Goal: Task Accomplishment & Management: Manage account settings

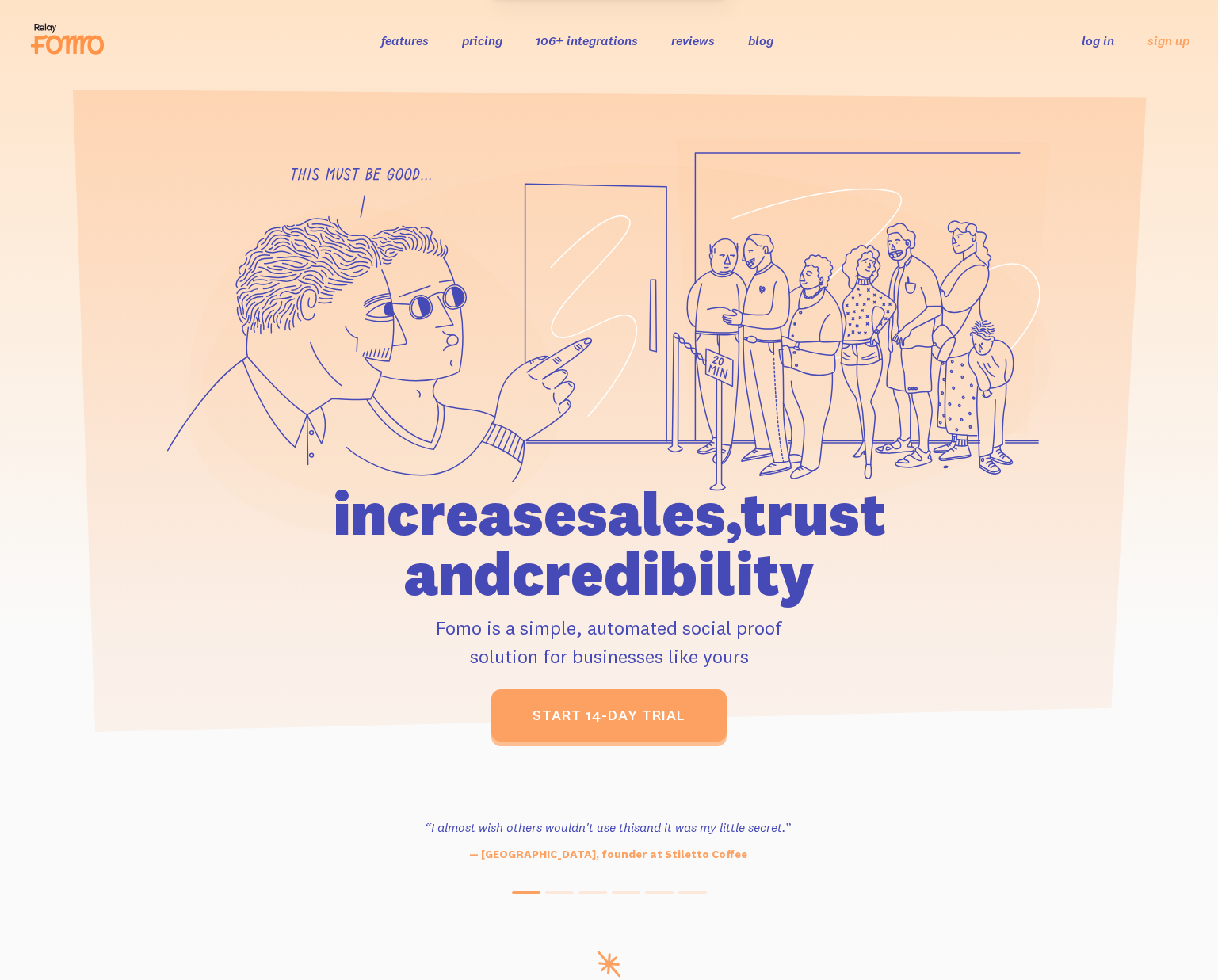
click at [477, 42] on link "pricing" at bounding box center [482, 40] width 40 height 16
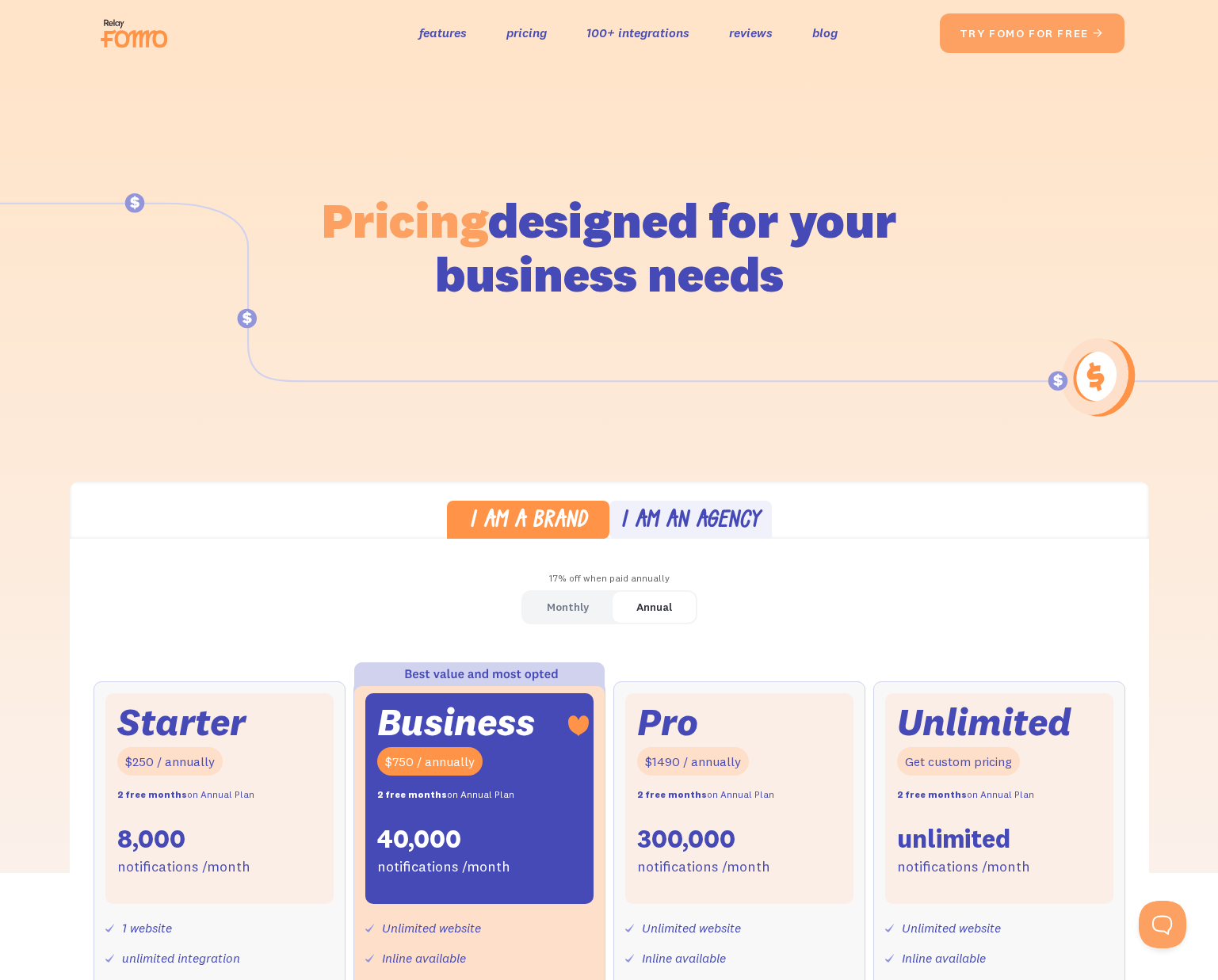
click at [495, 119] on div "Pricing designed for your business needs" at bounding box center [610, 224] width 904 height 317
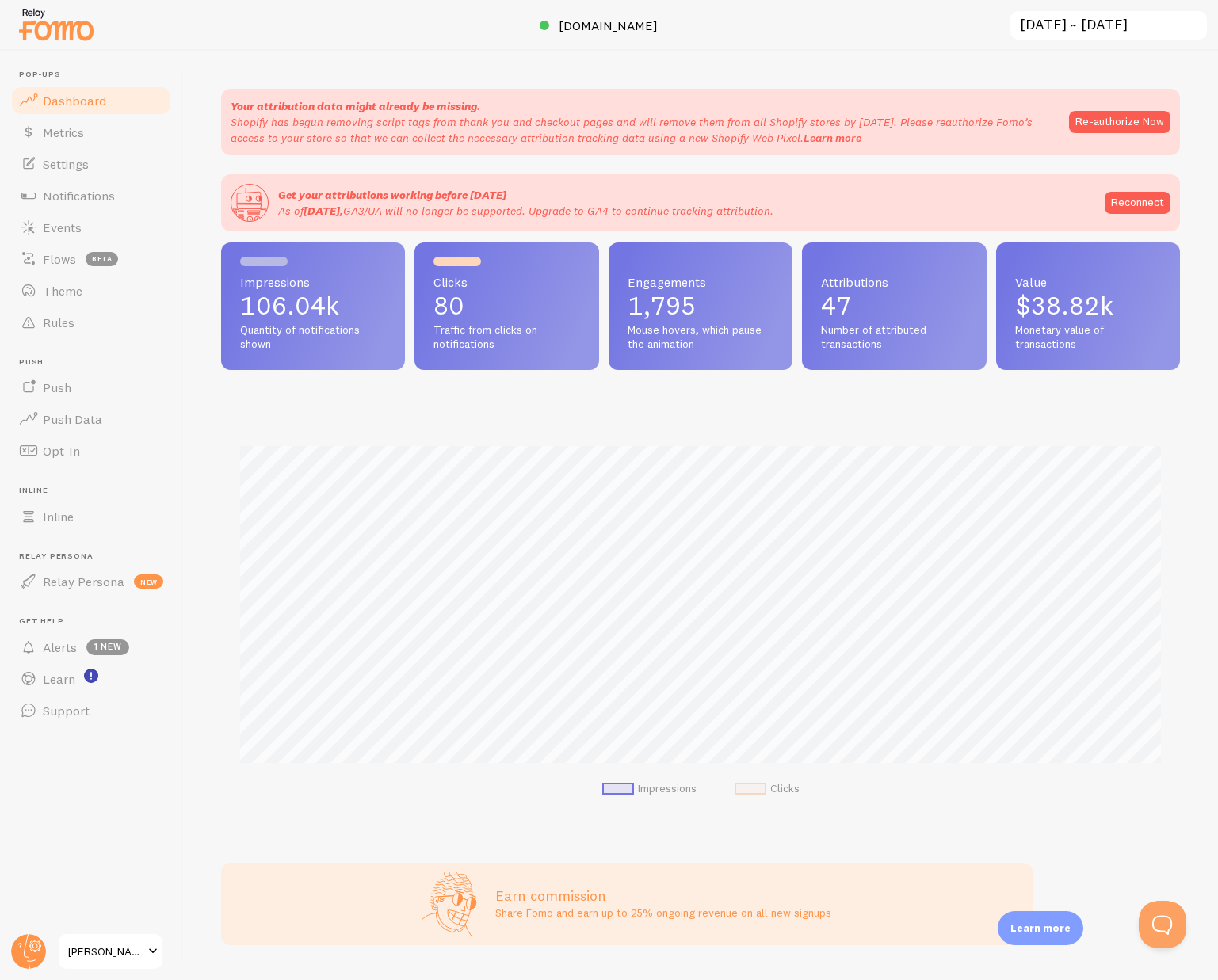
click at [468, 60] on div "Your attribution data might already be missing. Shopify has begun removing scri…" at bounding box center [701, 515] width 1035 height 930
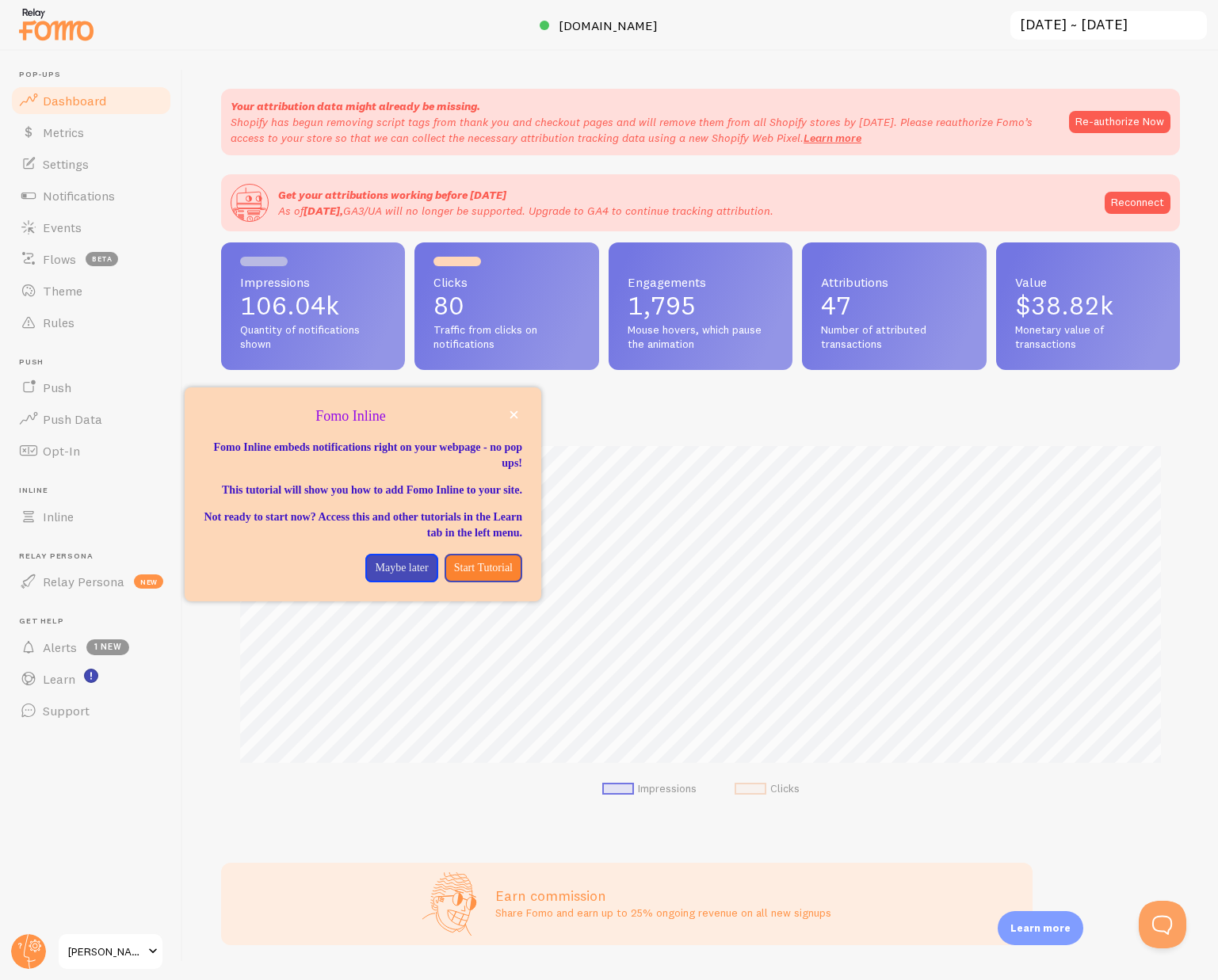
click at [96, 949] on span "Brooks Pounders" at bounding box center [106, 951] width 75 height 19
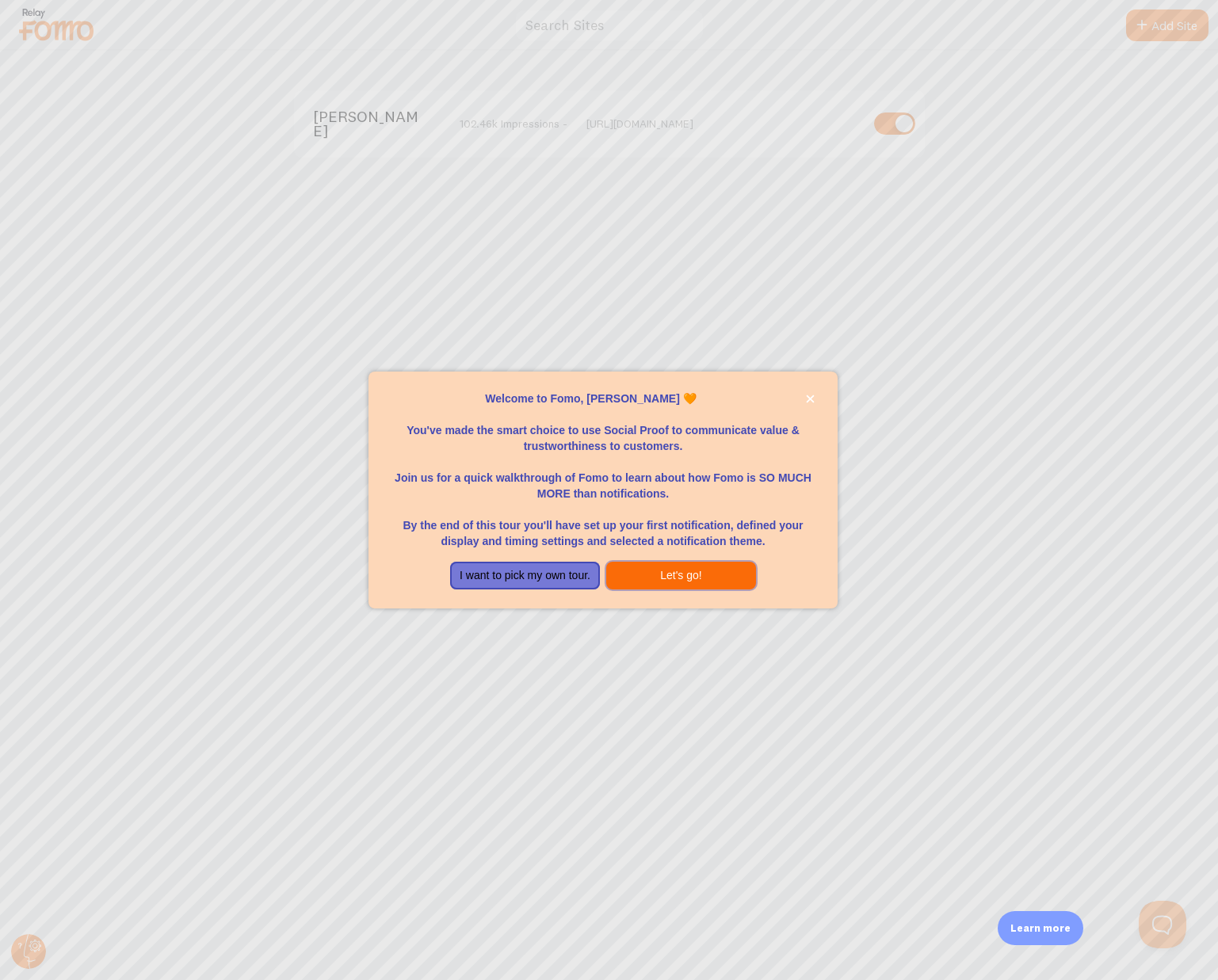
click at [660, 578] on button "Let's go!" at bounding box center [681, 576] width 150 height 28
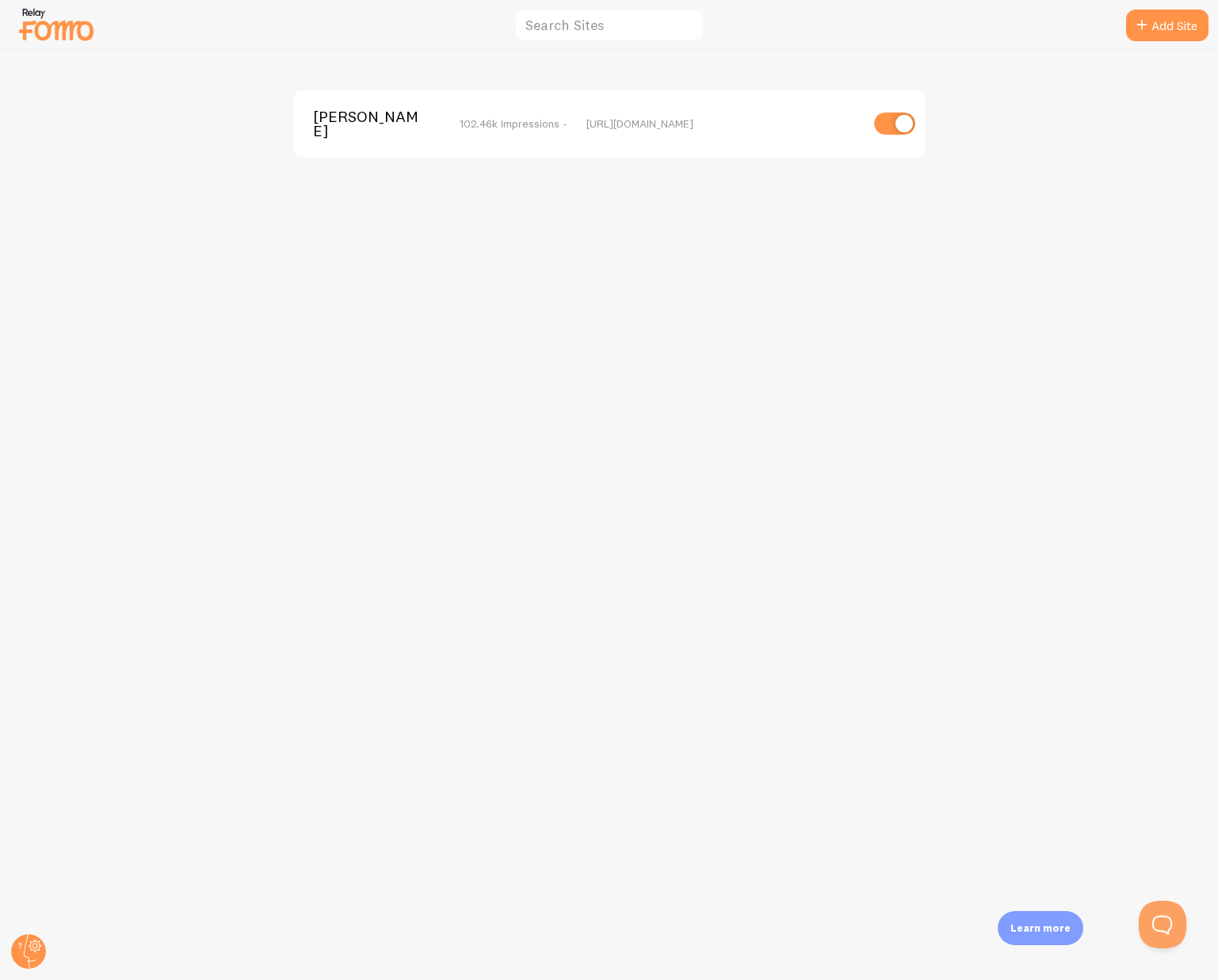
click at [573, 353] on div "Brooks Pounders 102.46k Impressions - https://motorbunny.com" at bounding box center [609, 515] width 1217 height 930
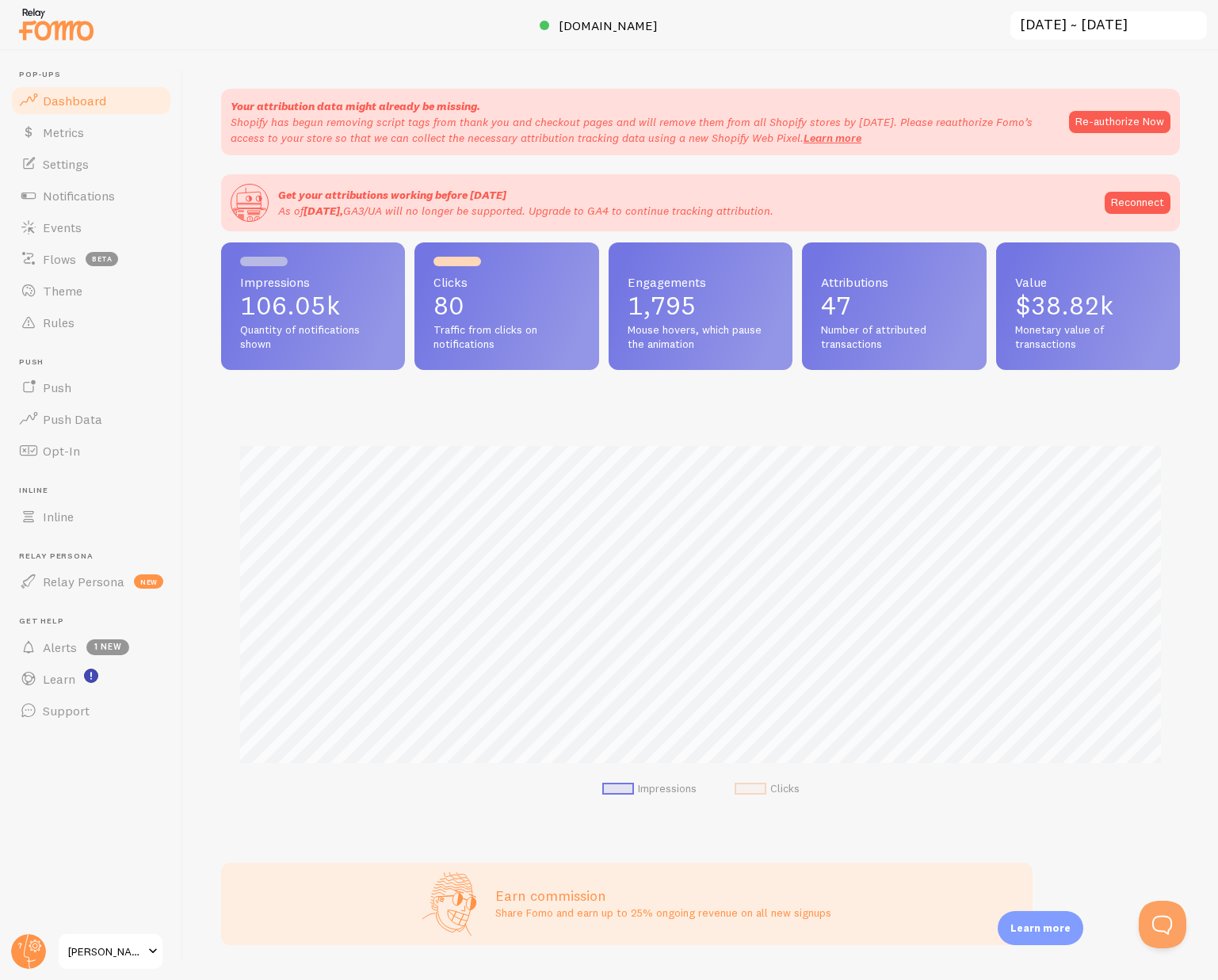
scroll to position [416, 959]
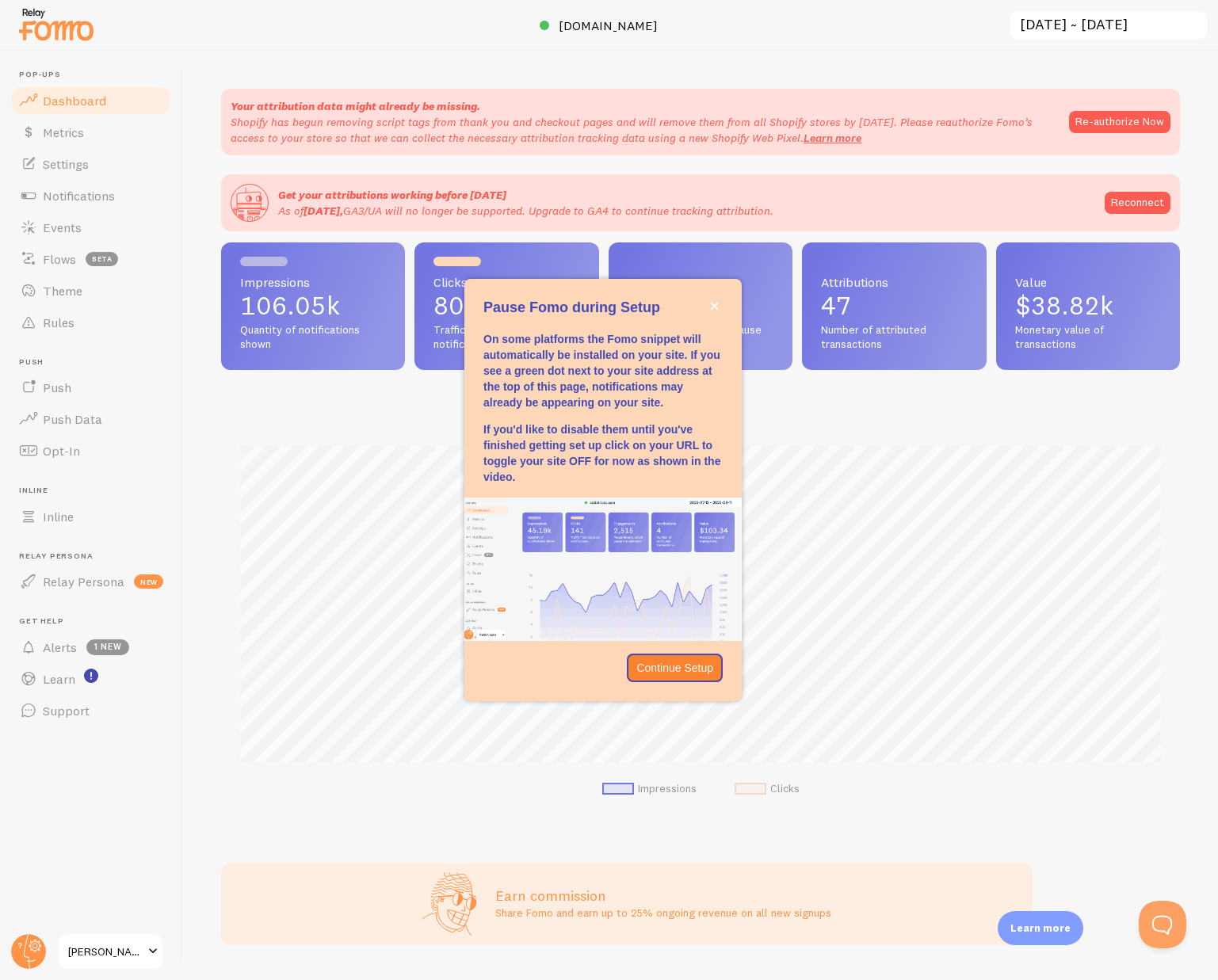
click at [112, 810] on header "Pop-ups Dashboard Metrics Settings Notifications Events Flows beta Theme Rules …" at bounding box center [91, 515] width 182 height 930
click at [281, 61] on div "Your attribution data might already be missing. Shopify has begun removing scri…" at bounding box center [701, 515] width 1035 height 930
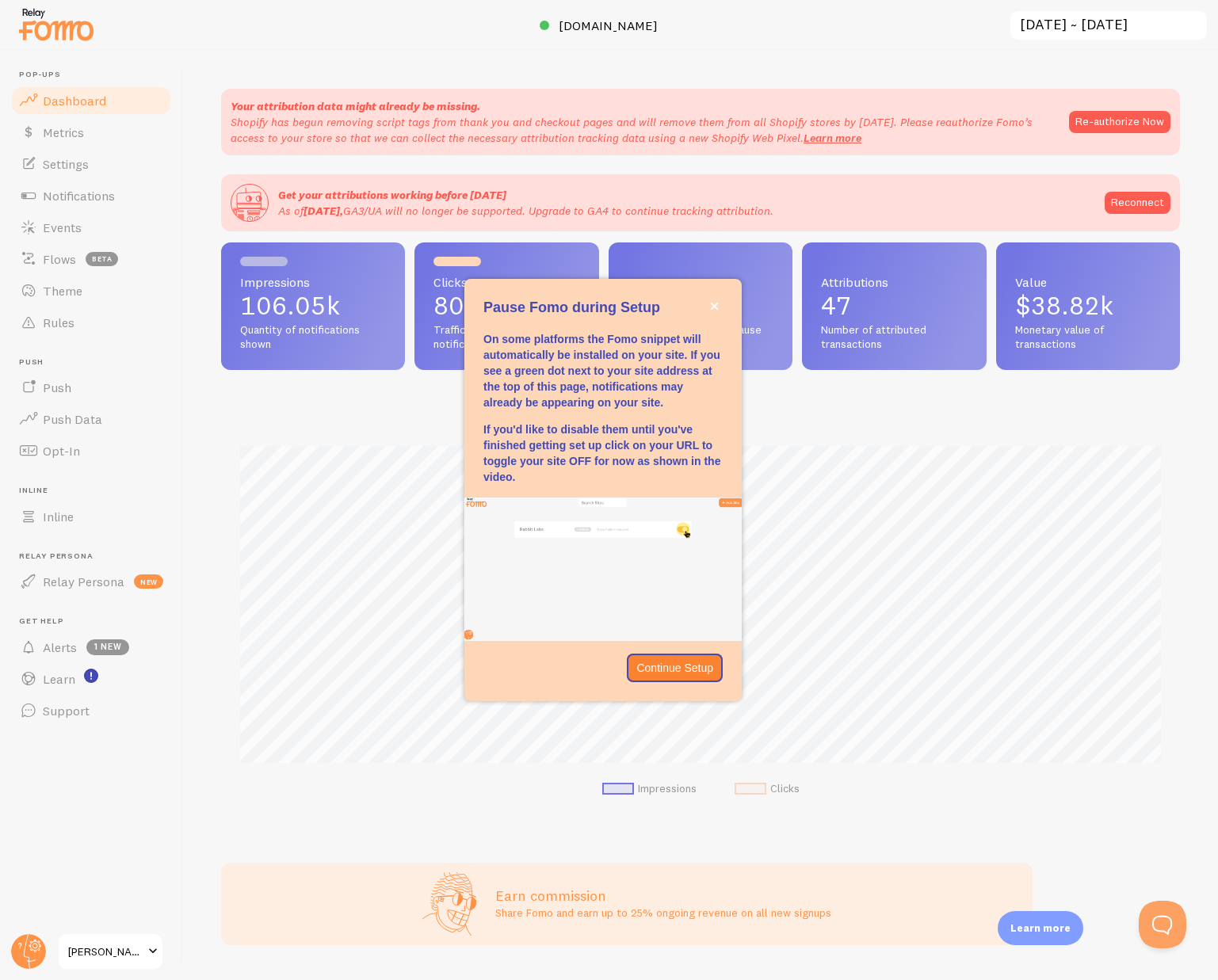
click at [69, 852] on header "Pop-ups Dashboard Metrics Settings Notifications Events Flows beta Theme Rules …" at bounding box center [91, 515] width 182 height 930
click at [66, 165] on span "Settings" at bounding box center [65, 164] width 46 height 16
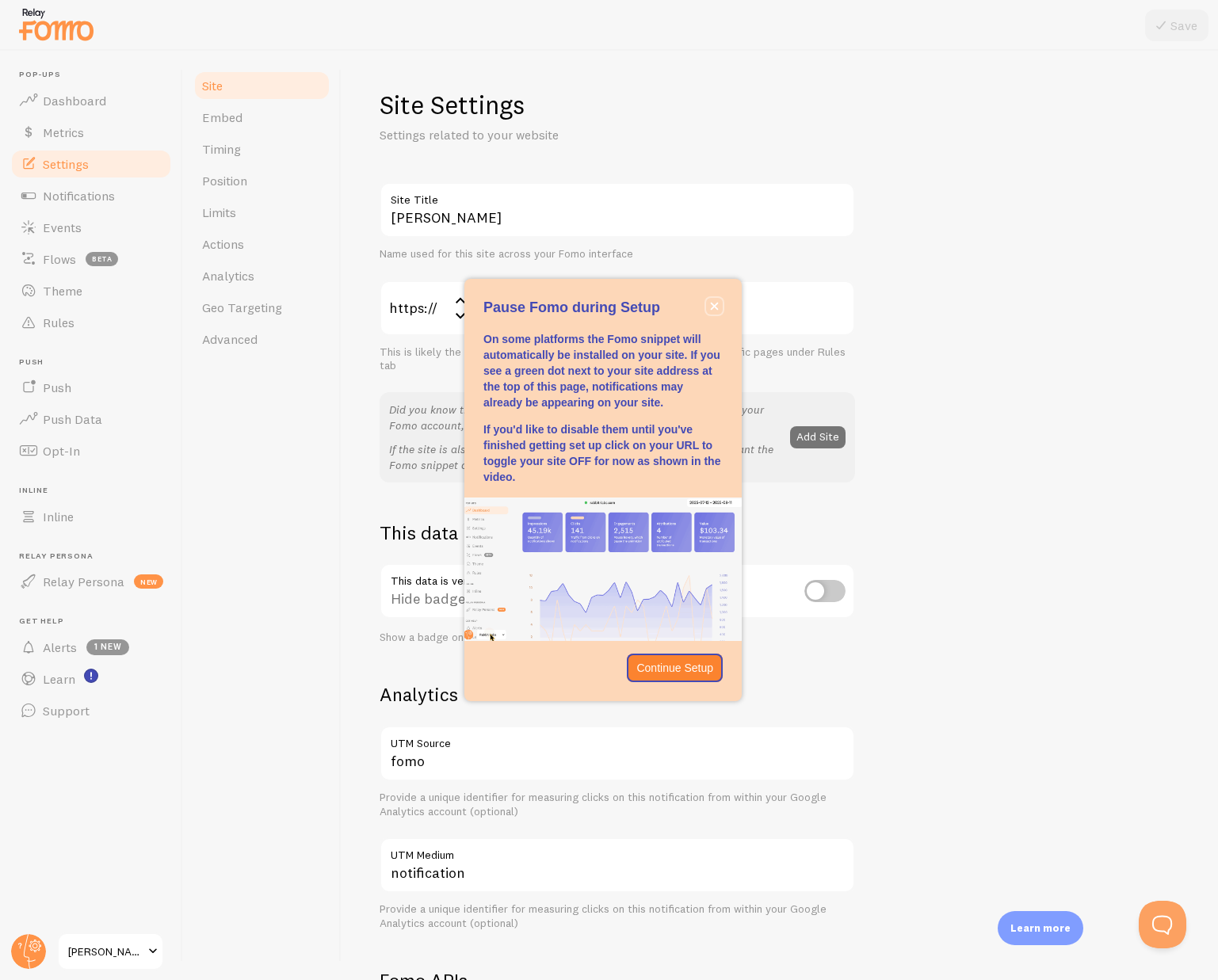
click at [714, 303] on icon "close," at bounding box center [714, 306] width 8 height 8
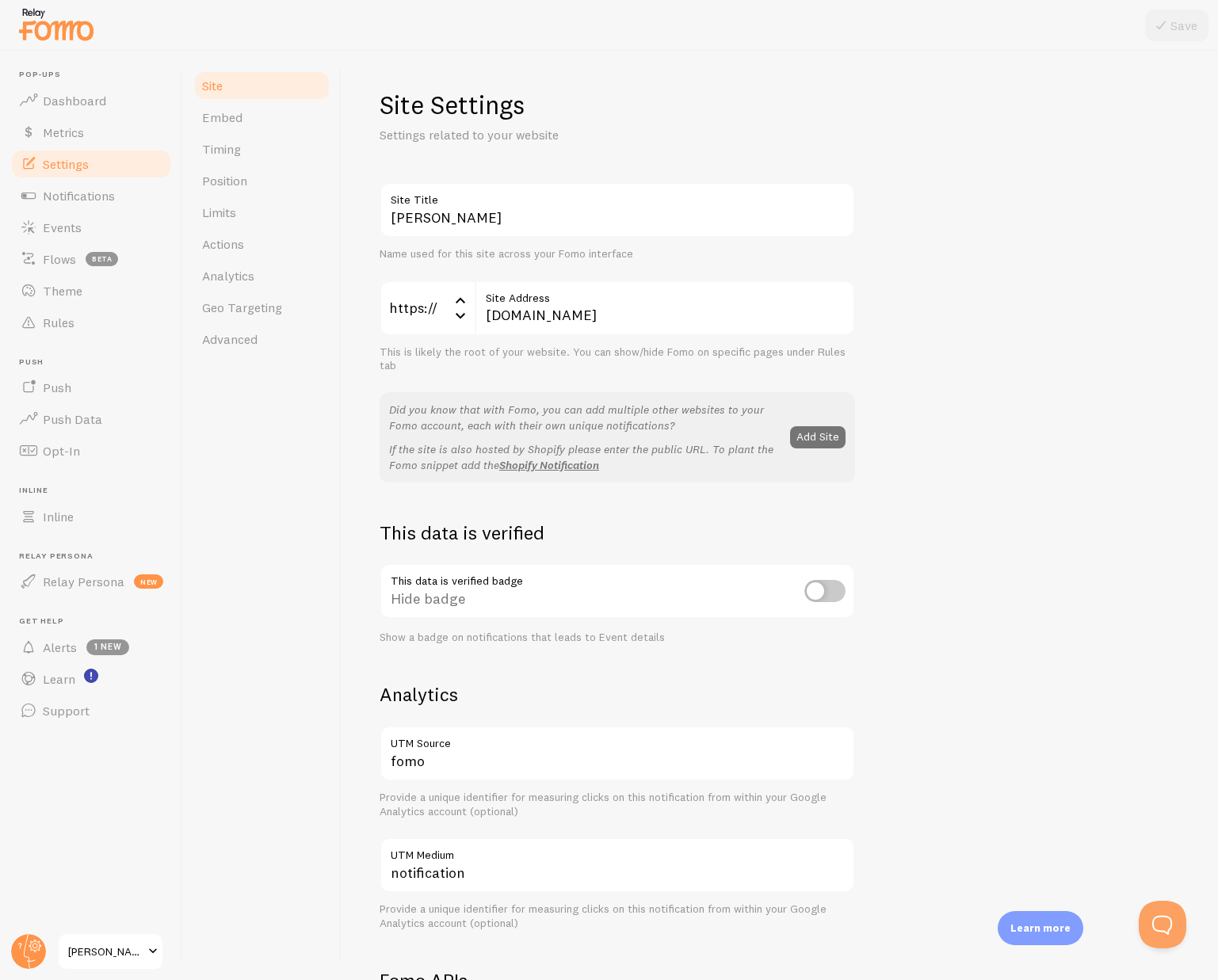
click at [992, 228] on div "Brooks Pounders Site Title Name used for this site across your Fomo interface h…" at bounding box center [780, 718] width 801 height 1072
click at [320, 482] on div "Site Embed Timing Position Limits Actions Analytics Geo Targeting Advanced" at bounding box center [262, 515] width 158 height 930
click at [80, 132] on span "Metrics" at bounding box center [64, 132] width 41 height 16
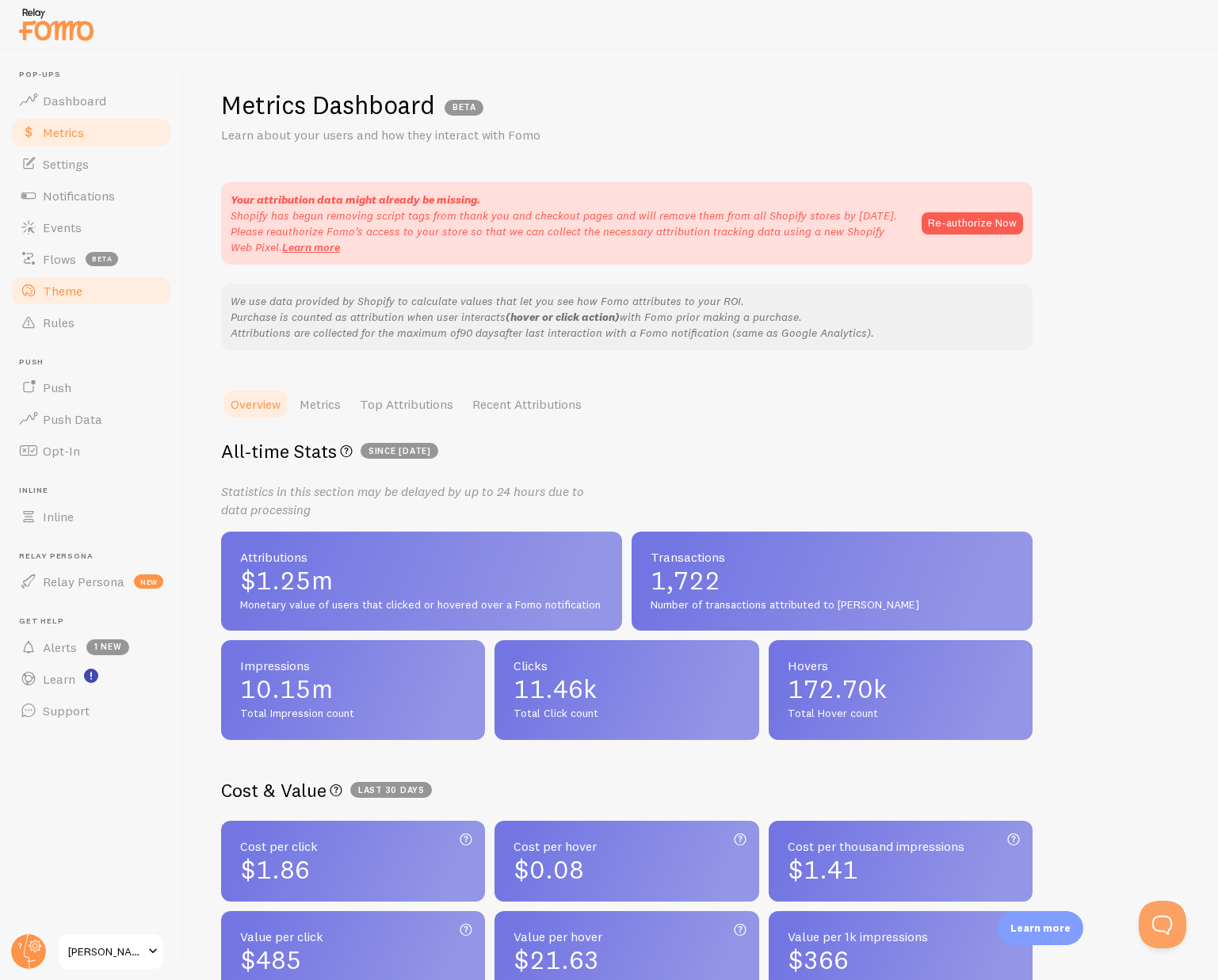
click at [65, 293] on span "Theme" at bounding box center [63, 290] width 39 height 16
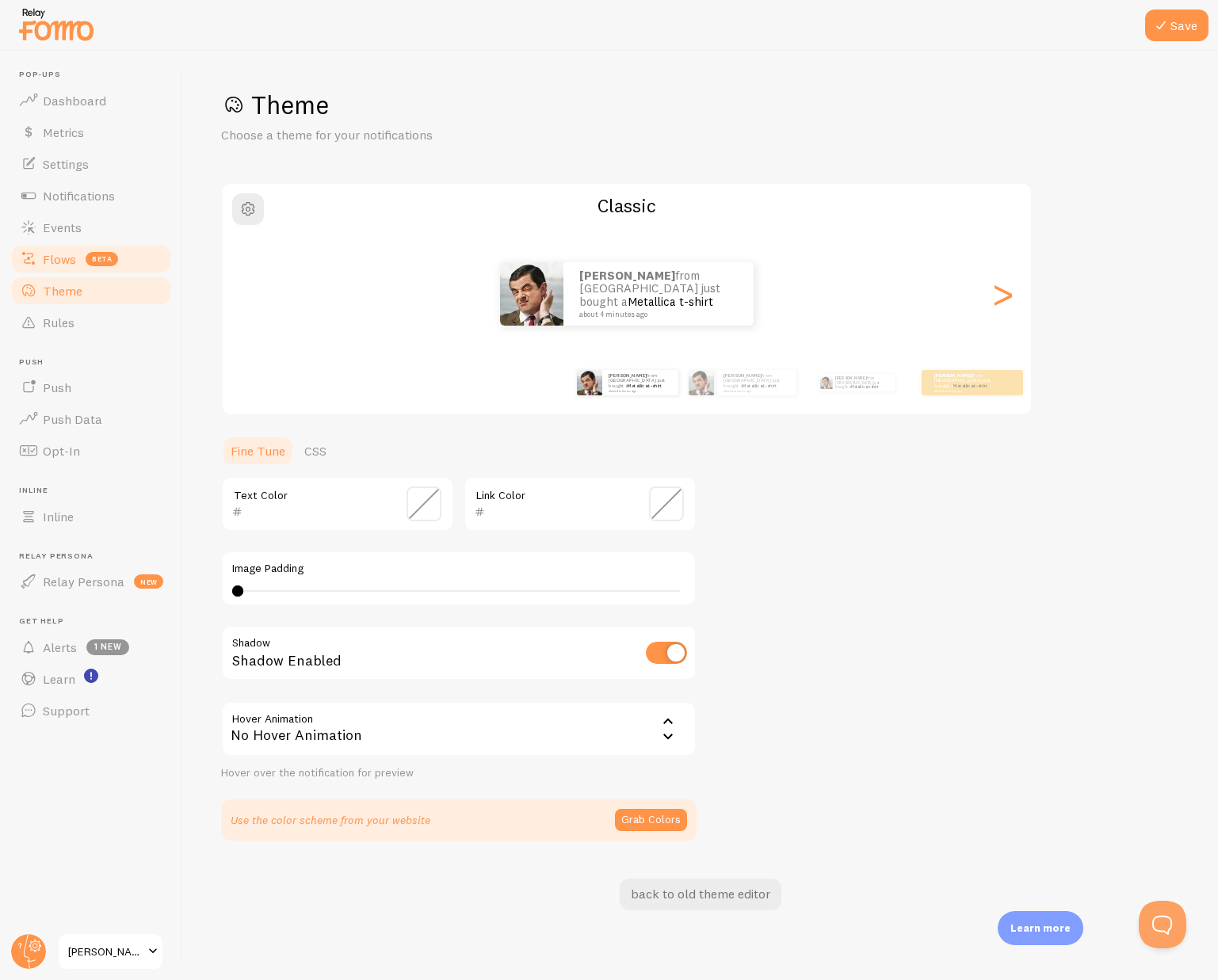
click at [72, 262] on span "Flows" at bounding box center [60, 259] width 34 height 16
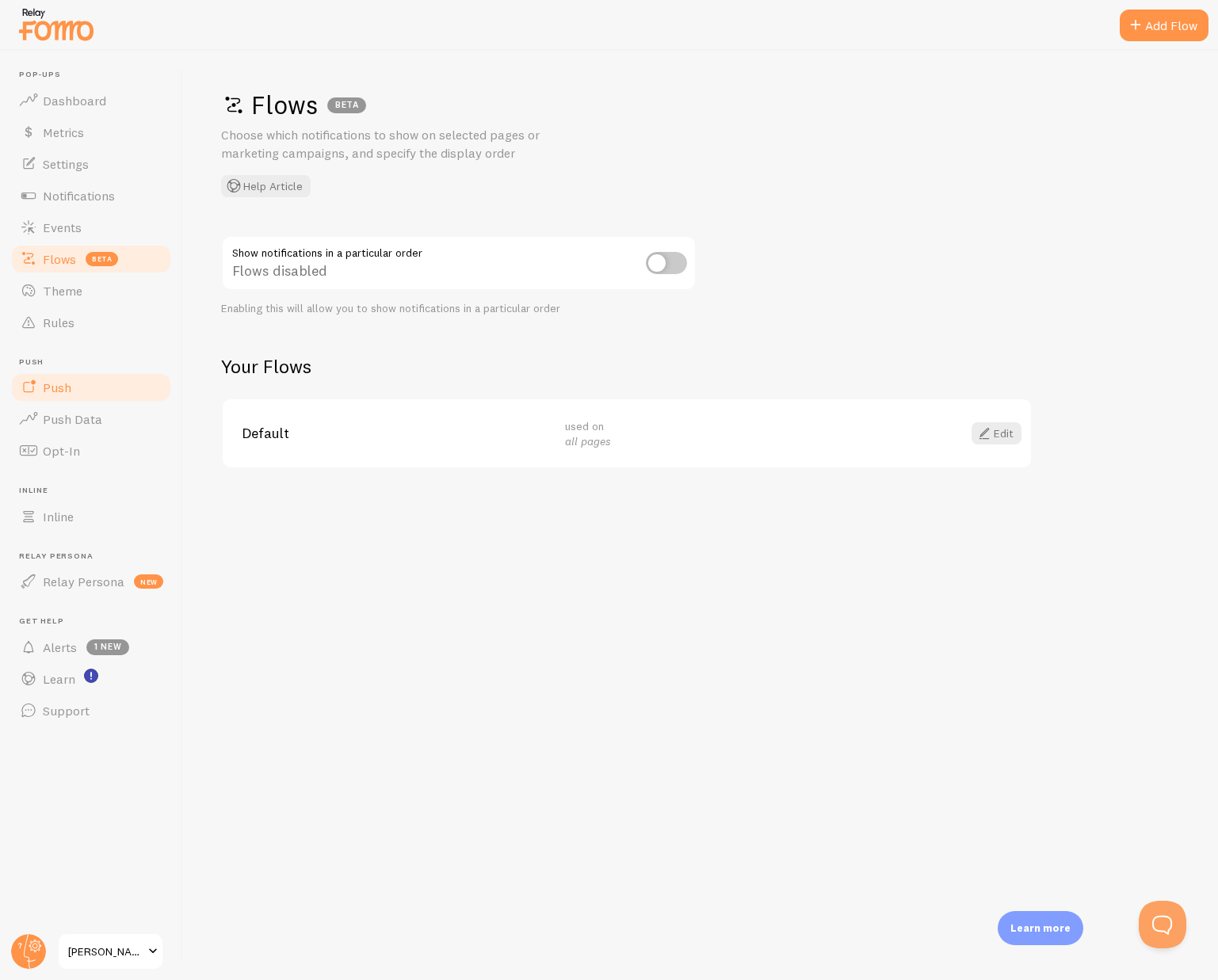
click at [91, 384] on link "Push" at bounding box center [91, 387] width 163 height 32
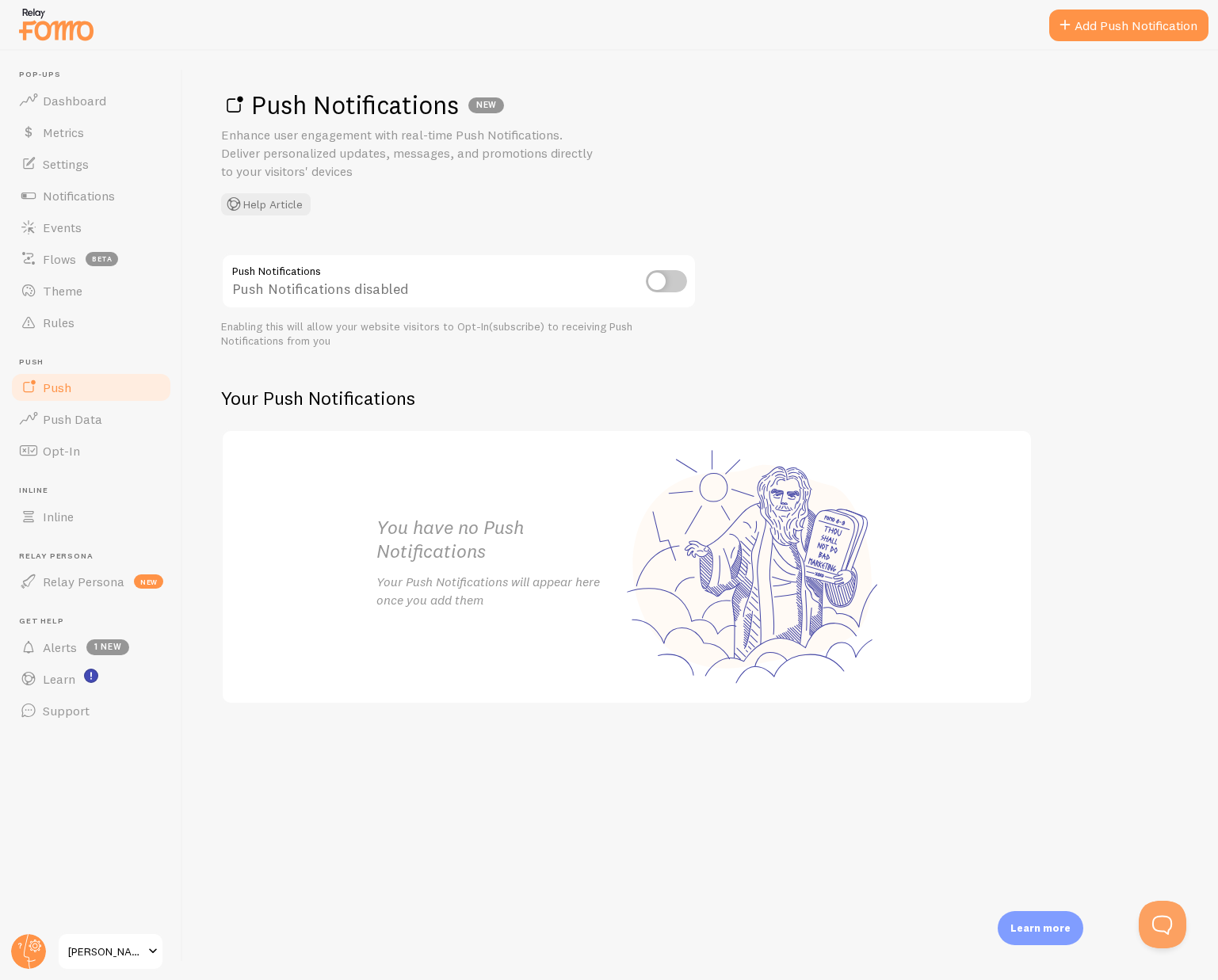
click at [802, 396] on h2 "Your Push Notifications" at bounding box center [626, 398] width 811 height 24
click at [800, 376] on div "Push Notifications Push Notifications disabled Enabling this will allow your we…" at bounding box center [700, 479] width 959 height 451
drag, startPoint x: 277, startPoint y: 800, endPoint x: 177, endPoint y: 692, distance: 147.2
click at [271, 794] on div "Push Notifications NEW Enhance user engagement with real-time Push Notification…" at bounding box center [701, 515] width 1035 height 930
click at [94, 648] on span "1 new" at bounding box center [108, 647] width 43 height 16
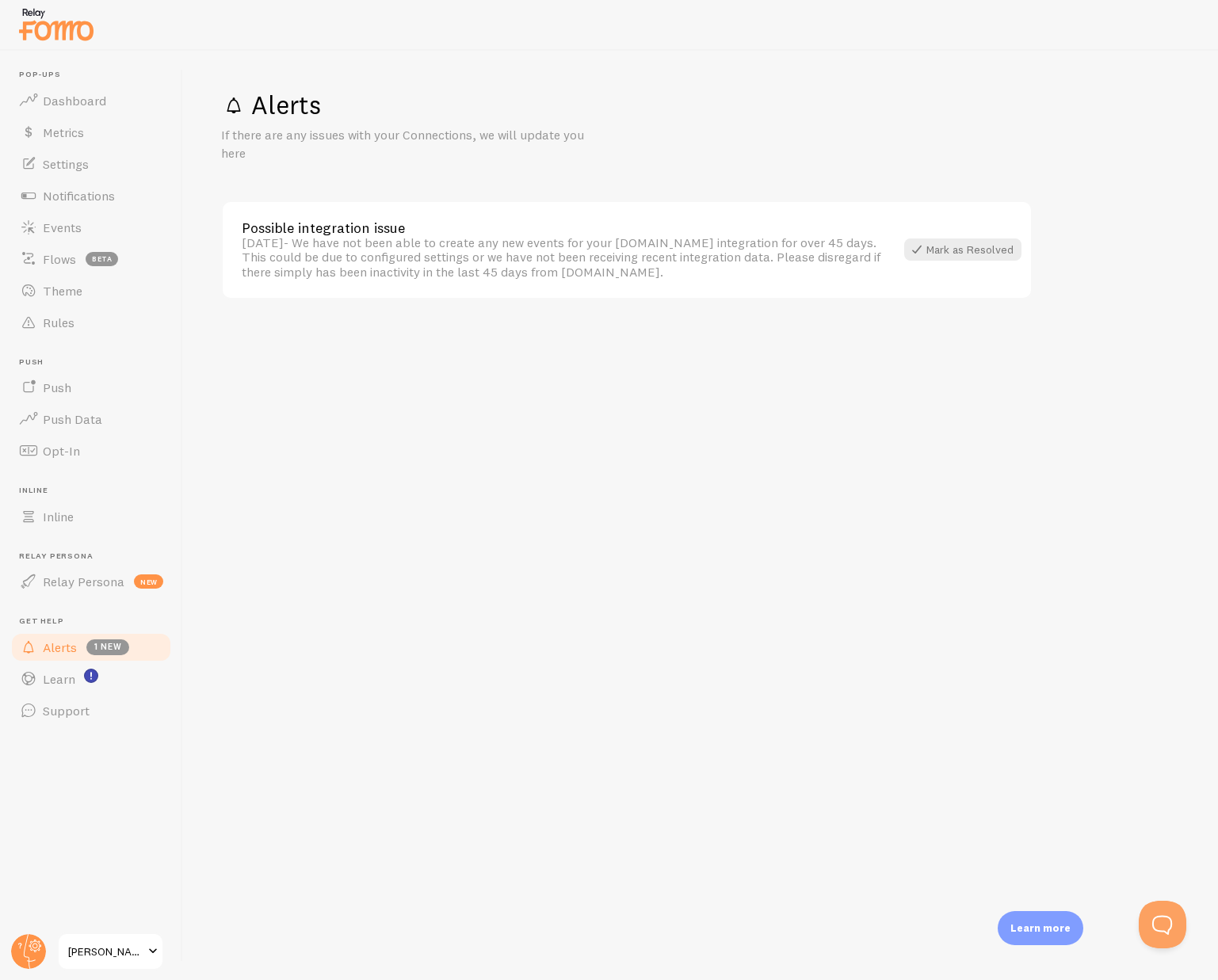
click at [355, 521] on div "Alerts If there are any issues with your Connections, we will update you here P…" at bounding box center [701, 515] width 1035 height 930
click at [353, 510] on div "Alerts If there are any issues with your Connections, we will update you here P…" at bounding box center [701, 515] width 1035 height 930
click at [71, 166] on span "Settings" at bounding box center [65, 164] width 46 height 16
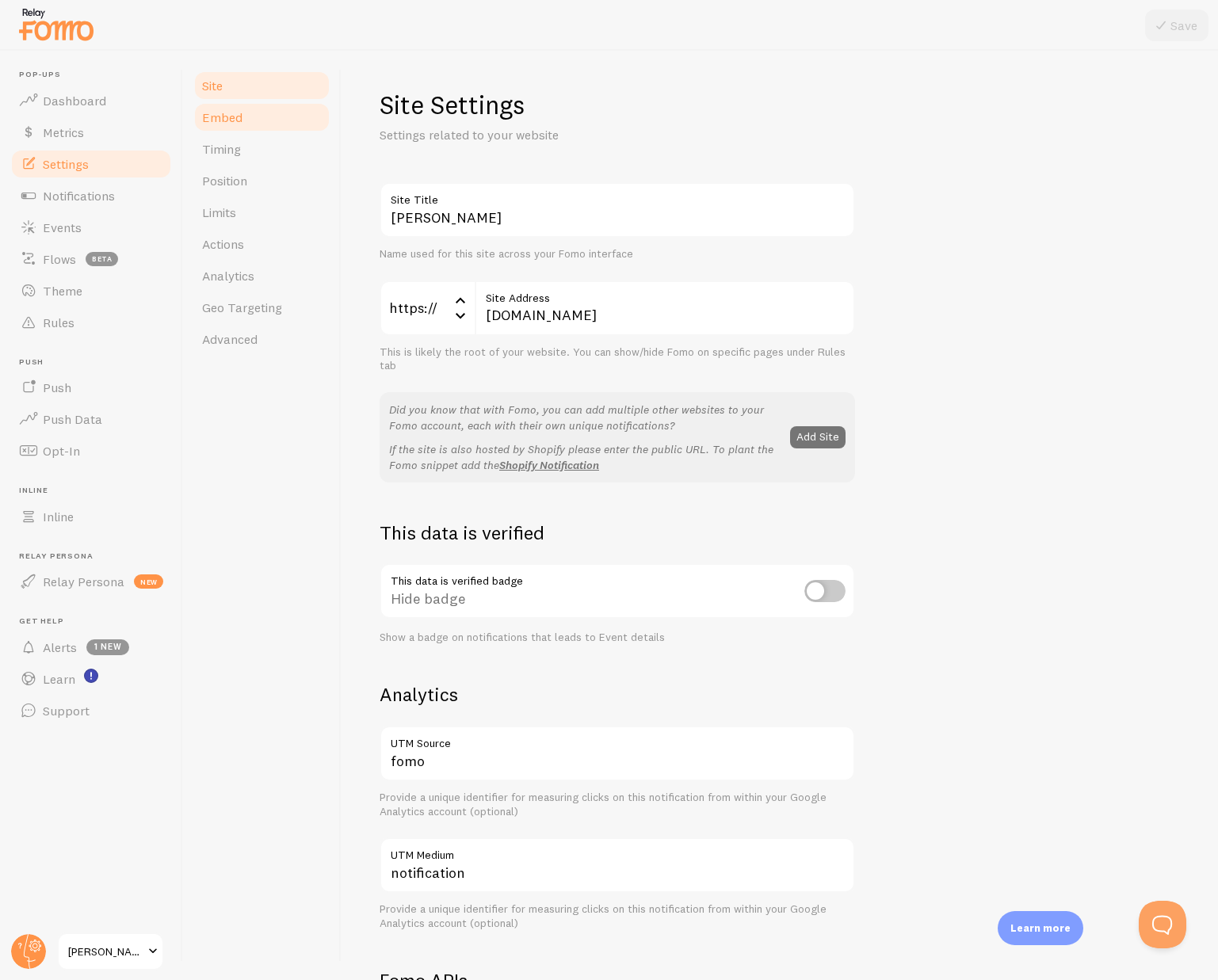
click at [221, 124] on span "Embed" at bounding box center [222, 117] width 40 height 16
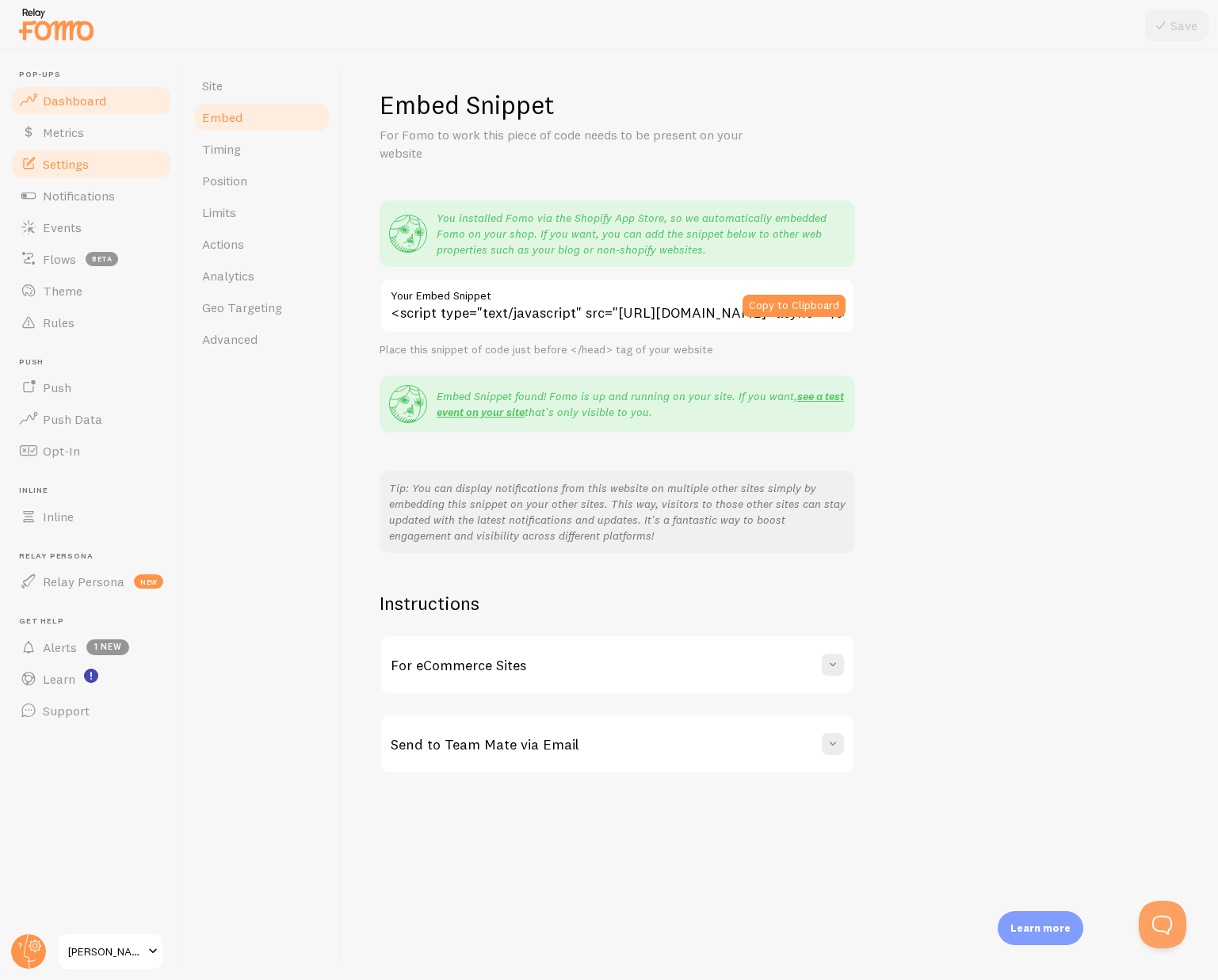
click at [50, 94] on span "Dashboard" at bounding box center [75, 100] width 64 height 16
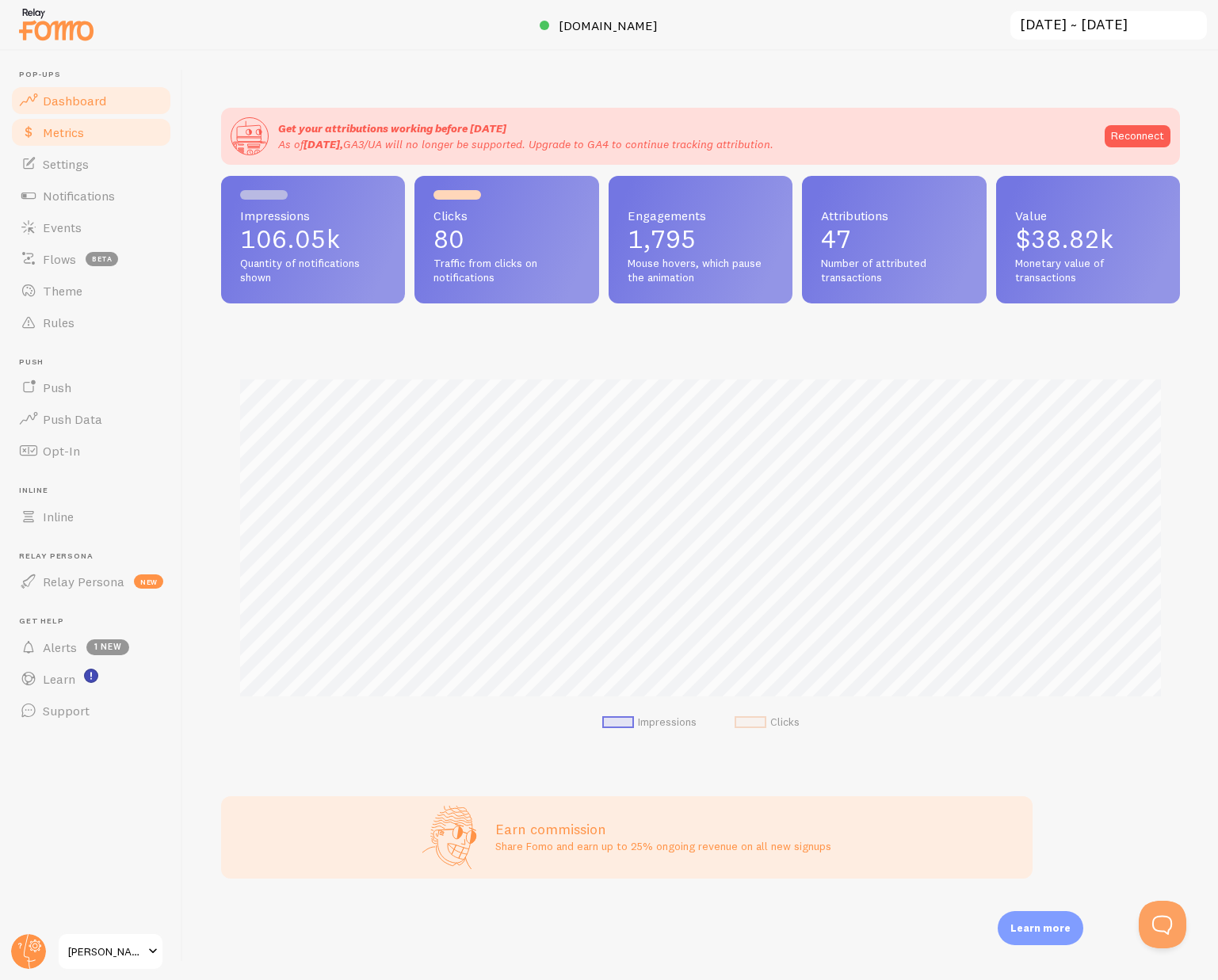
scroll to position [416, 959]
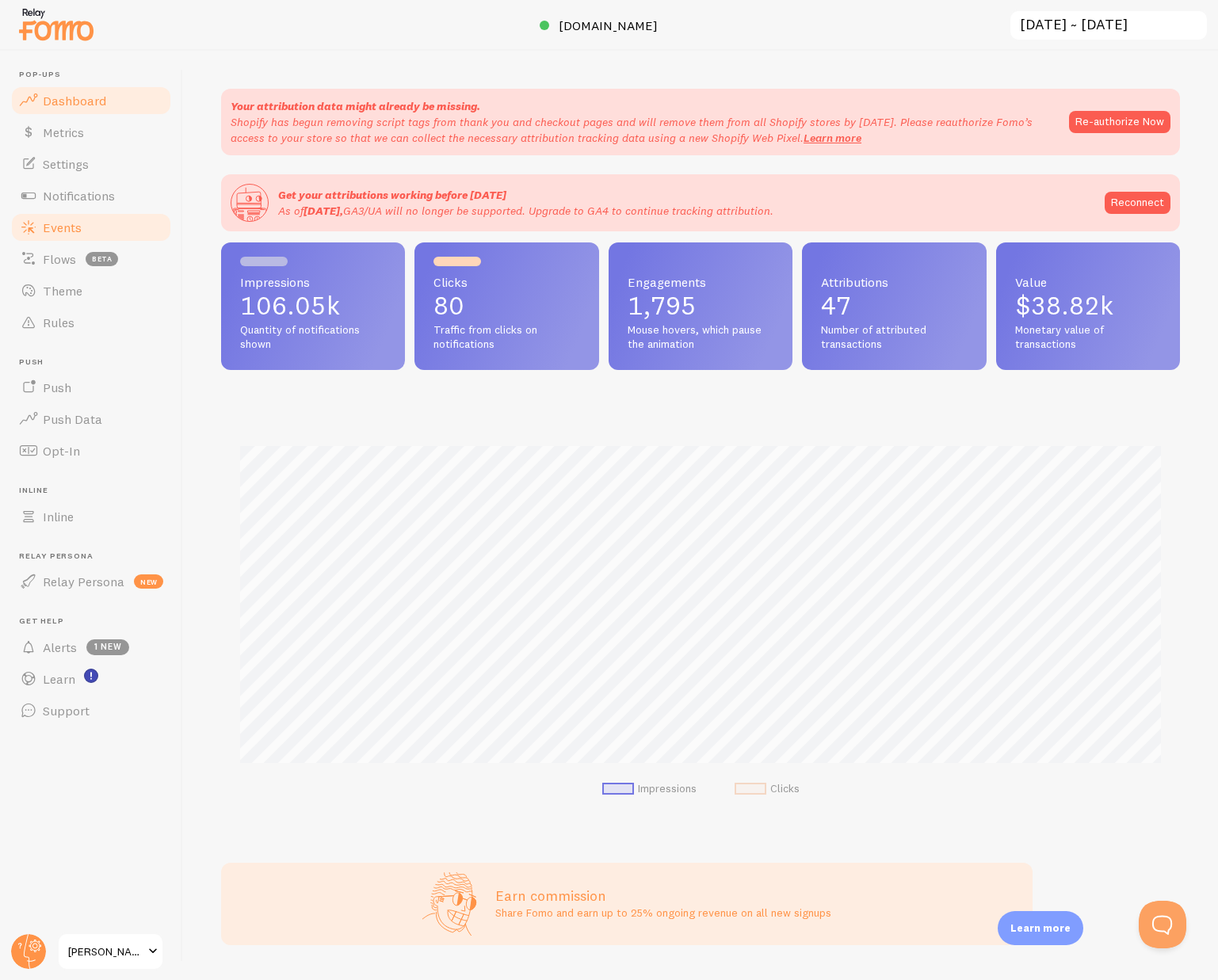
click at [65, 236] on link "Events" at bounding box center [91, 227] width 163 height 32
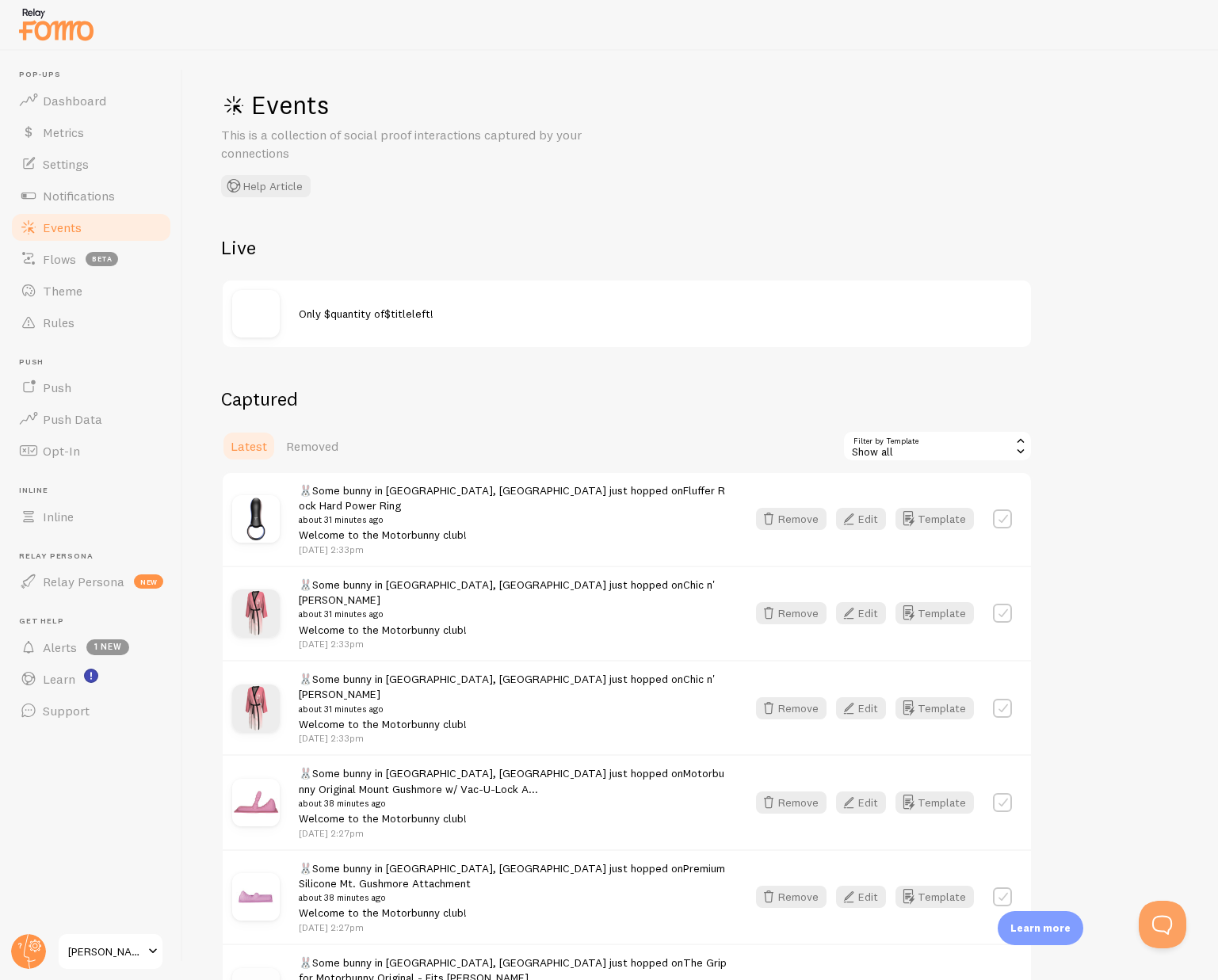
click at [470, 386] on h2 "Captured" at bounding box center [626, 398] width 811 height 24
click at [471, 386] on h2 "Captured" at bounding box center [626, 398] width 811 height 24
click at [782, 241] on h2 "Live" at bounding box center [626, 248] width 811 height 24
click at [1035, 151] on div "Events This is a collection of social proof interactions captured by your conne…" at bounding box center [701, 515] width 1035 height 930
click at [34, 952] on circle at bounding box center [28, 951] width 35 height 35
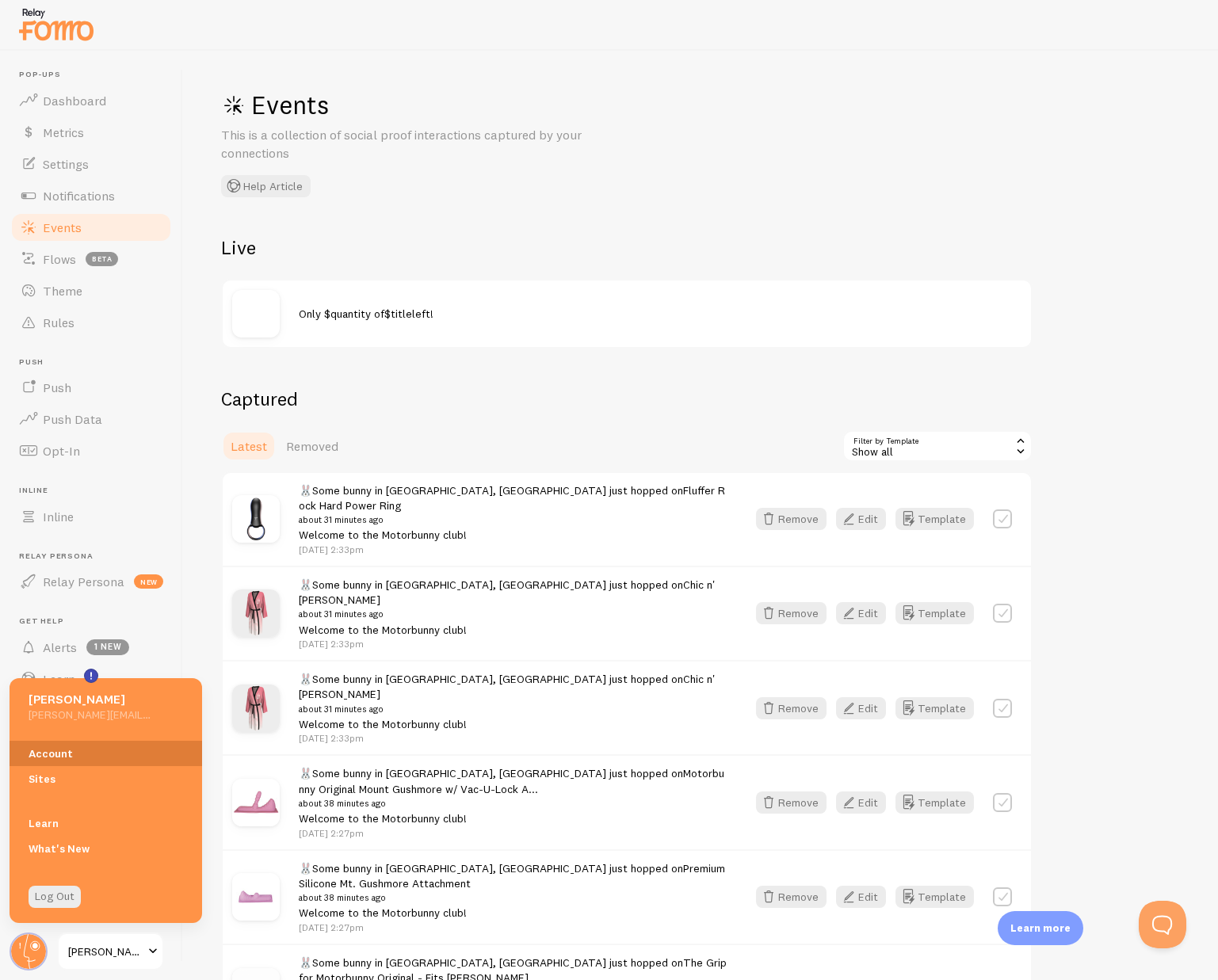
click at [58, 753] on link "Account" at bounding box center [106, 753] width 193 height 25
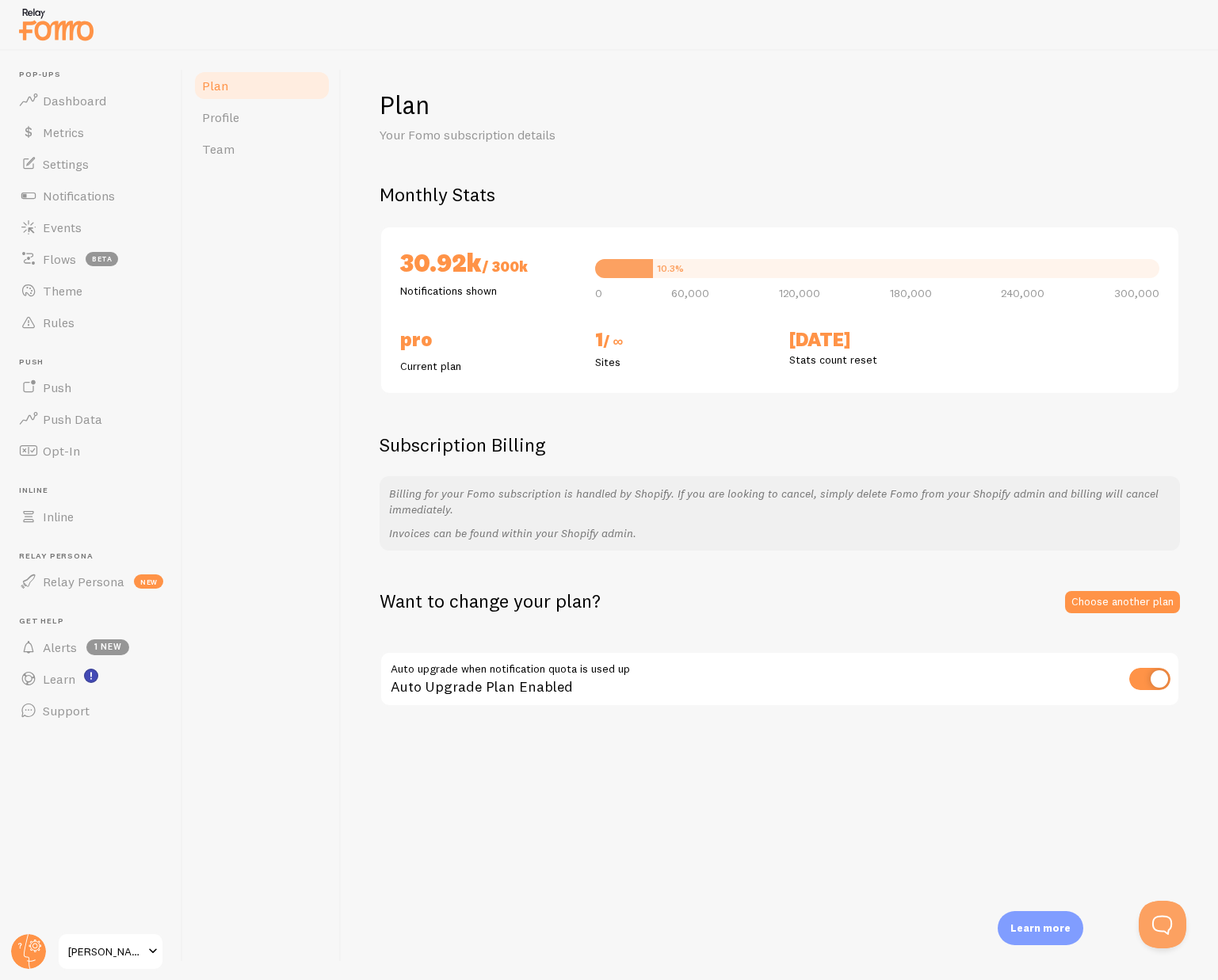
click at [602, 432] on h2 "Subscription Billing" at bounding box center [780, 444] width 801 height 24
click at [487, 498] on p "Billing for your Fomo subscription is handled by Shopify. If you are looking to…" at bounding box center [779, 501] width 781 height 32
